Goal: Book appointment/travel/reservation

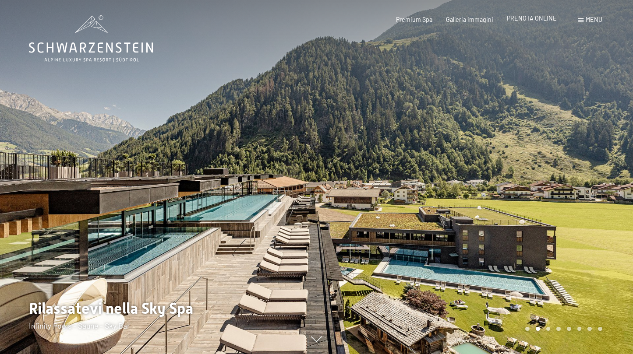
click at [548, 21] on span "PRENOTA ONLINE" at bounding box center [532, 17] width 50 height 7
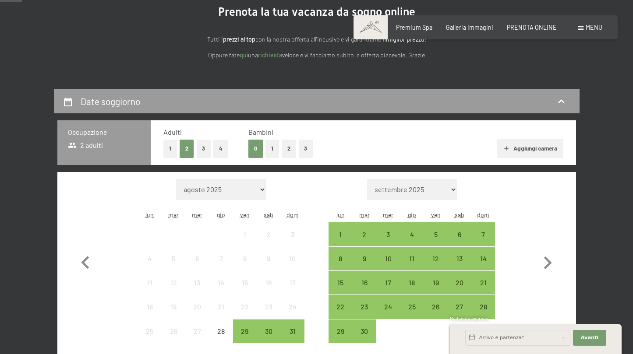
scroll to position [103, 0]
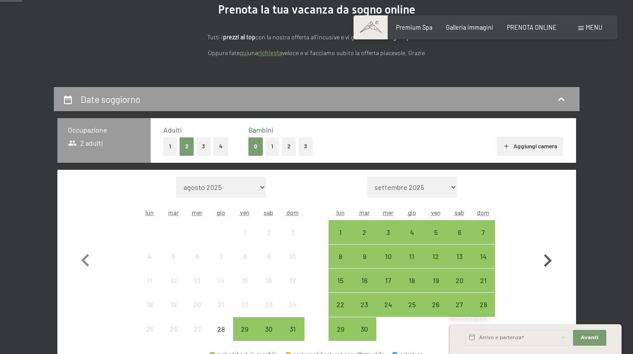
click at [544, 258] on icon "button" at bounding box center [547, 260] width 25 height 25
select select "2025-09-01"
select select "2025-10-01"
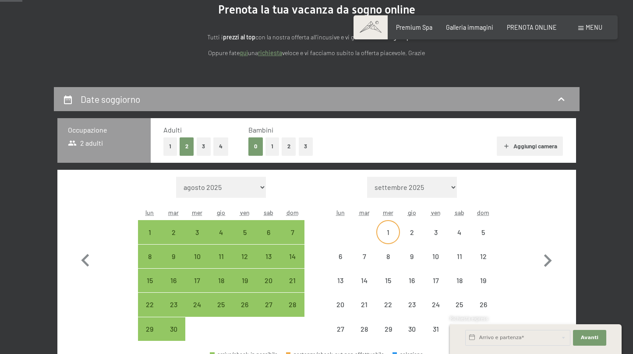
select select "2025-09-01"
select select "2025-10-01"
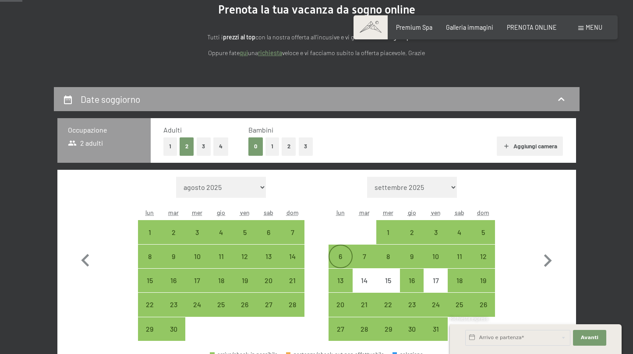
click at [339, 259] on div "6" at bounding box center [340, 264] width 22 height 22
select select "2025-09-01"
select select "2025-10-01"
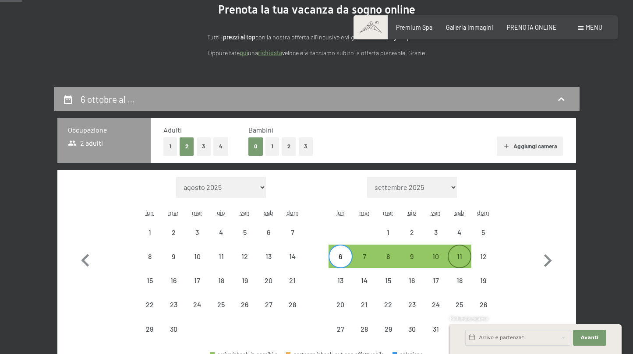
click at [459, 261] on div "11" at bounding box center [460, 264] width 22 height 22
select select "2025-09-01"
select select "2025-10-01"
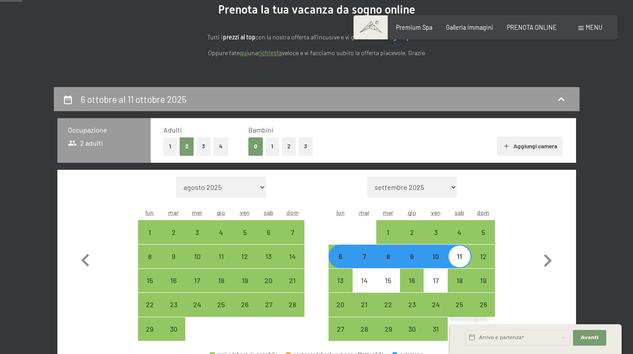
click at [522, 250] on div "Mese/anno agosto 2025 settembre 2025 ottobre 2025 novembre 2025 dicembre 2025 g…" at bounding box center [317, 259] width 488 height 165
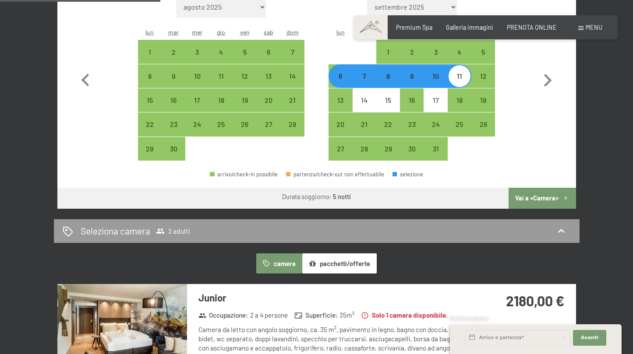
scroll to position [285, 0]
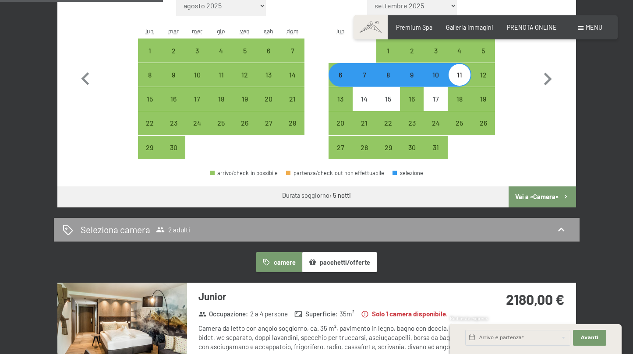
click at [544, 201] on button "Vai a «Camera»" at bounding box center [542, 197] width 67 height 21
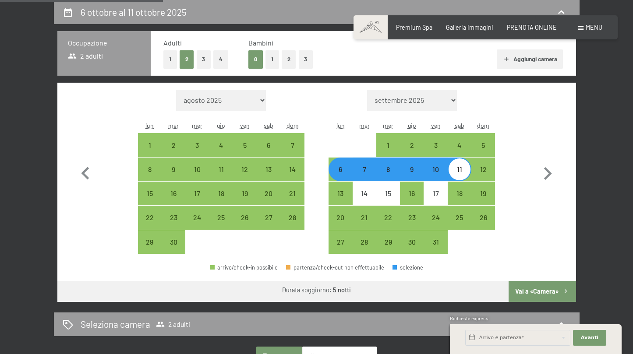
select select "2025-09-01"
select select "2025-10-01"
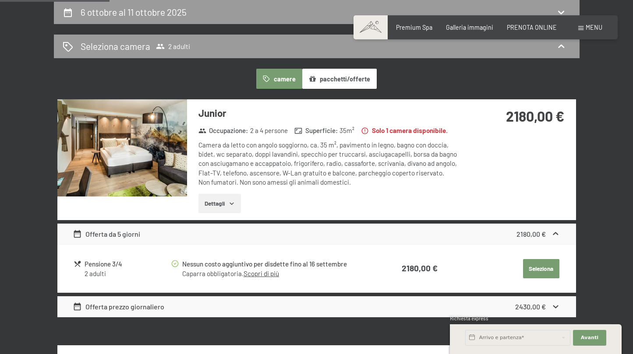
click at [358, 78] on button "pacchetti/offerte" at bounding box center [339, 79] width 74 height 20
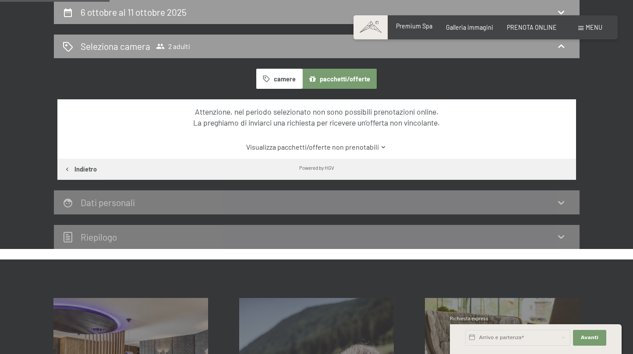
click at [421, 25] on span "Premium Spa" at bounding box center [414, 25] width 36 height 7
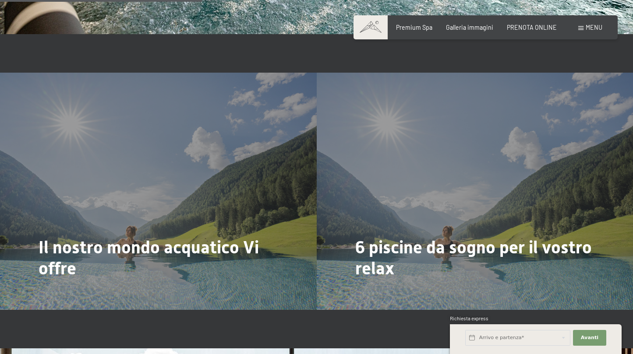
scroll to position [1775, 0]
click at [469, 28] on span "Galleria immagini" at bounding box center [469, 25] width 47 height 7
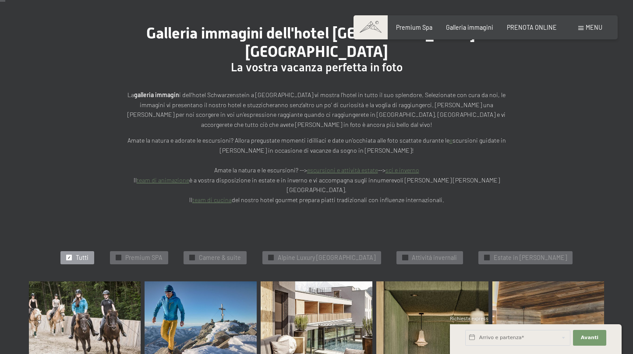
scroll to position [86, 0]
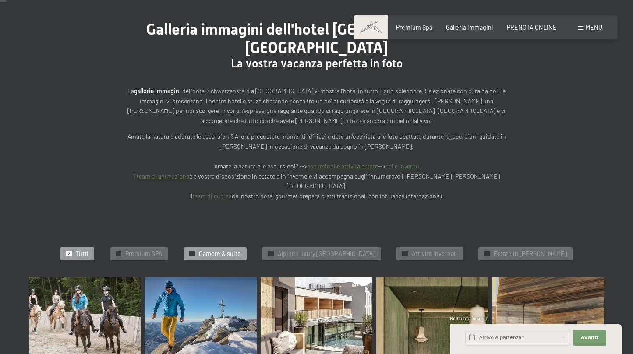
click at [231, 250] on span "Camere & suite" at bounding box center [220, 254] width 42 height 9
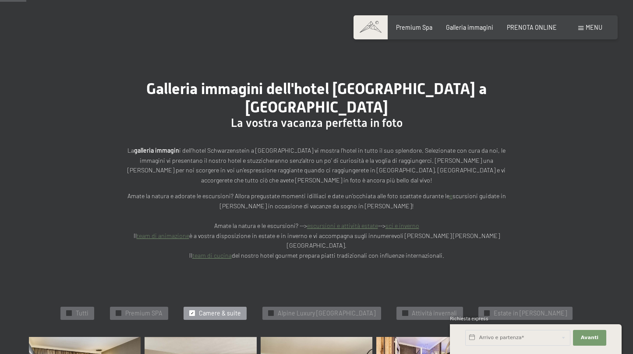
scroll to position [0, 0]
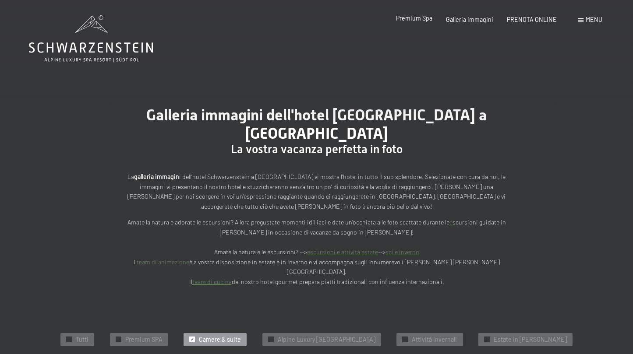
click at [413, 21] on span "Premium Spa" at bounding box center [414, 17] width 36 height 7
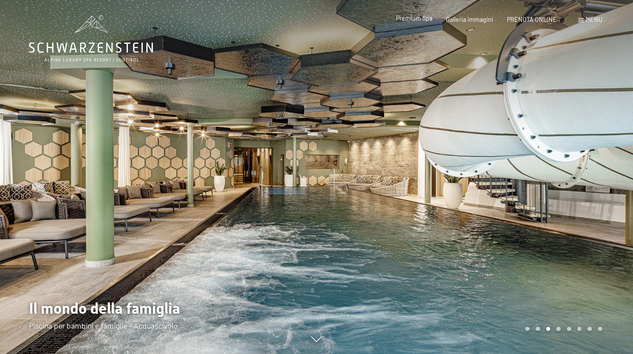
click at [414, 22] on span "Premium Spa" at bounding box center [414, 17] width 36 height 7
